Goal: Task Accomplishment & Management: Complete application form

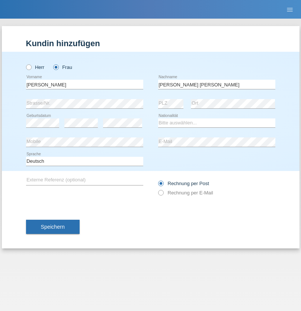
type input "[PERSON_NAME] [PERSON_NAME]"
select select "PT"
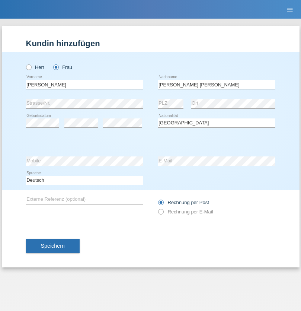
select select "C"
select select "17"
select select "06"
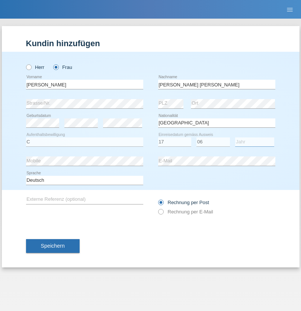
select select "1965"
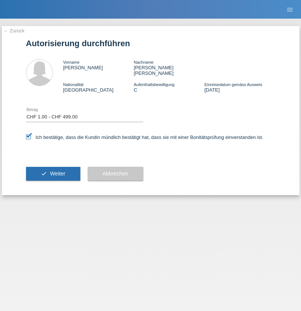
select select "1"
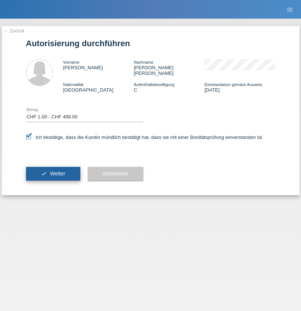
click at [53, 171] on span "Weiter" at bounding box center [57, 174] width 15 height 6
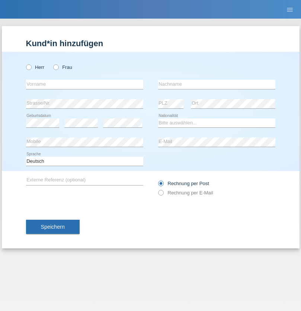
radio input "true"
click at [85, 84] on input "text" at bounding box center [84, 84] width 117 height 9
type input "Derya"
click at [217, 84] on input "text" at bounding box center [216, 84] width 117 height 9
type input "Yildiz"
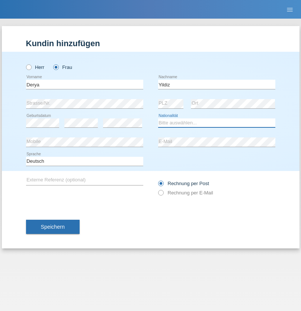
select select "TR"
select select "C"
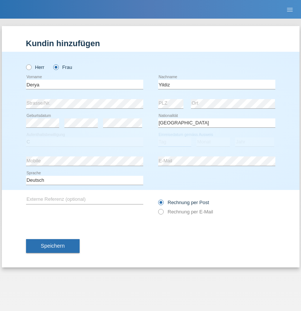
select select "02"
select select "10"
select select "2000"
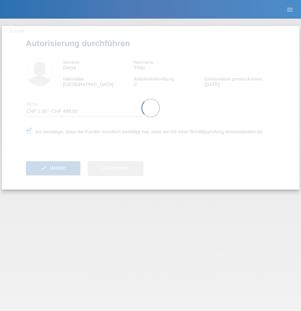
select select "1"
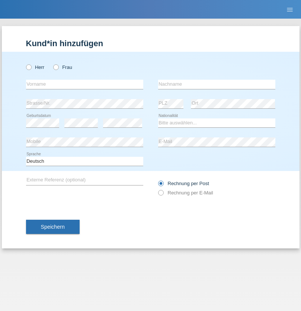
radio input "true"
click at [85, 84] on input "text" at bounding box center [84, 84] width 117 height 9
type input "[PERSON_NAME]"
click at [217, 84] on input "text" at bounding box center [216, 84] width 117 height 9
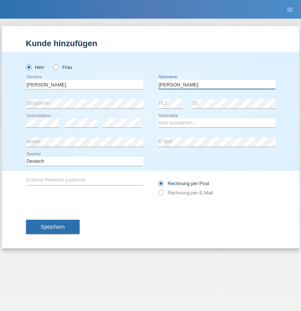
type input "[PERSON_NAME]"
select select "CH"
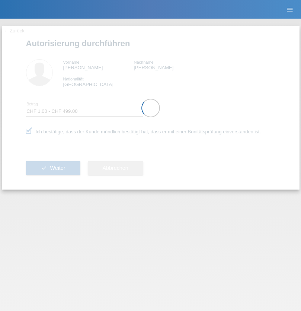
select select "1"
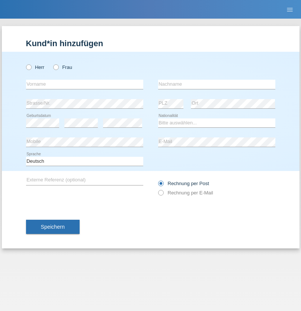
radio input "true"
click at [85, 84] on input "text" at bounding box center [84, 84] width 117 height 9
type input "Diaconu"
click at [217, 84] on input "text" at bounding box center [216, 84] width 117 height 9
type input "Gabriel-Daniel"
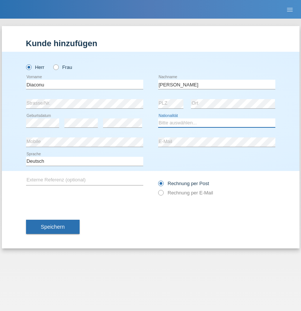
select select "RO"
select select "C"
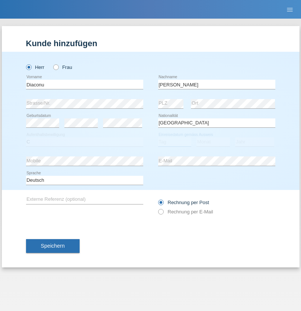
select select "10"
select select "04"
select select "2021"
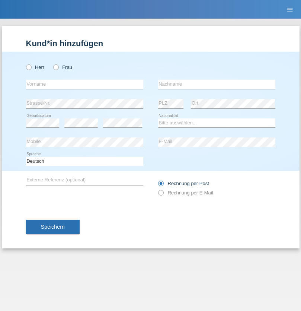
radio input "true"
click at [85, 84] on input "text" at bounding box center [84, 84] width 117 height 9
type input "[PERSON_NAME]"
click at [217, 84] on input "text" at bounding box center [216, 84] width 117 height 9
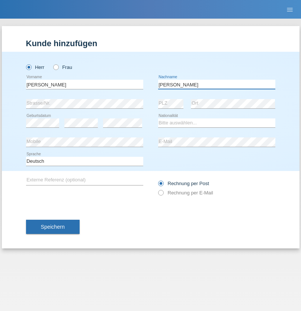
type input "[PERSON_NAME]"
select select "PT"
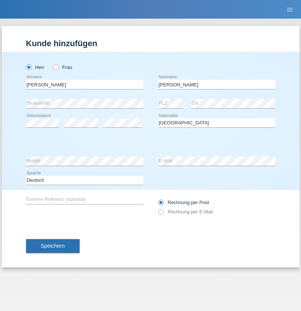
select select "C"
select select "02"
select select "11"
select select "1978"
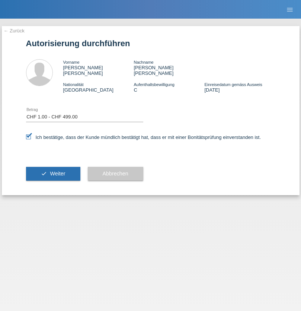
select select "1"
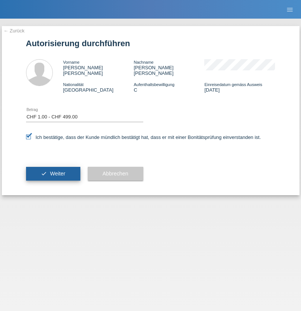
click at [53, 171] on span "Weiter" at bounding box center [57, 174] width 15 height 6
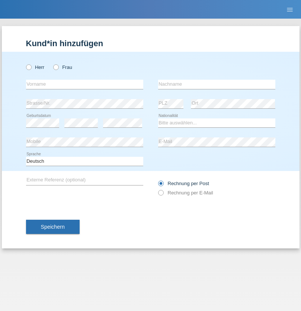
radio input "true"
click at [85, 84] on input "text" at bounding box center [84, 84] width 117 height 9
type input "Teresa"
click at [217, 84] on input "text" at bounding box center [216, 84] width 117 height 9
type input "Saludo"
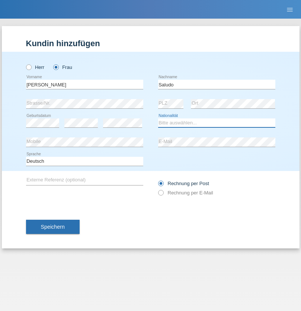
select select "ES"
select select "C"
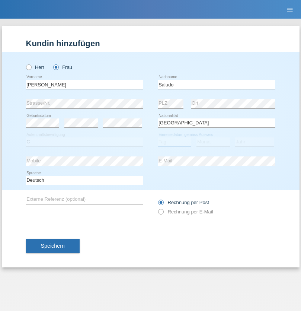
select select "01"
select select "12"
select select "2021"
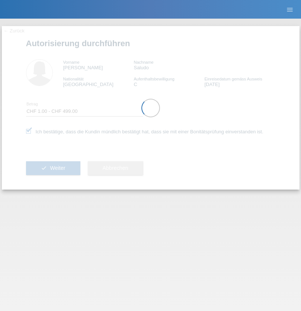
select select "1"
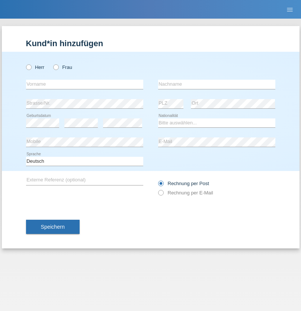
radio input "true"
click at [85, 84] on input "text" at bounding box center [84, 84] width 117 height 9
type input "Pedro"
click at [217, 84] on input "text" at bounding box center [216, 84] width 117 height 9
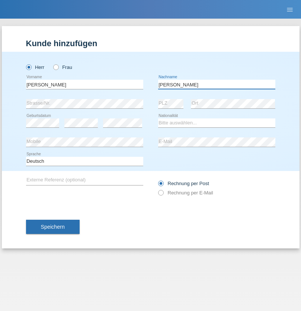
type input "Fernandes"
select select "CH"
